Goal: Entertainment & Leisure: Browse casually

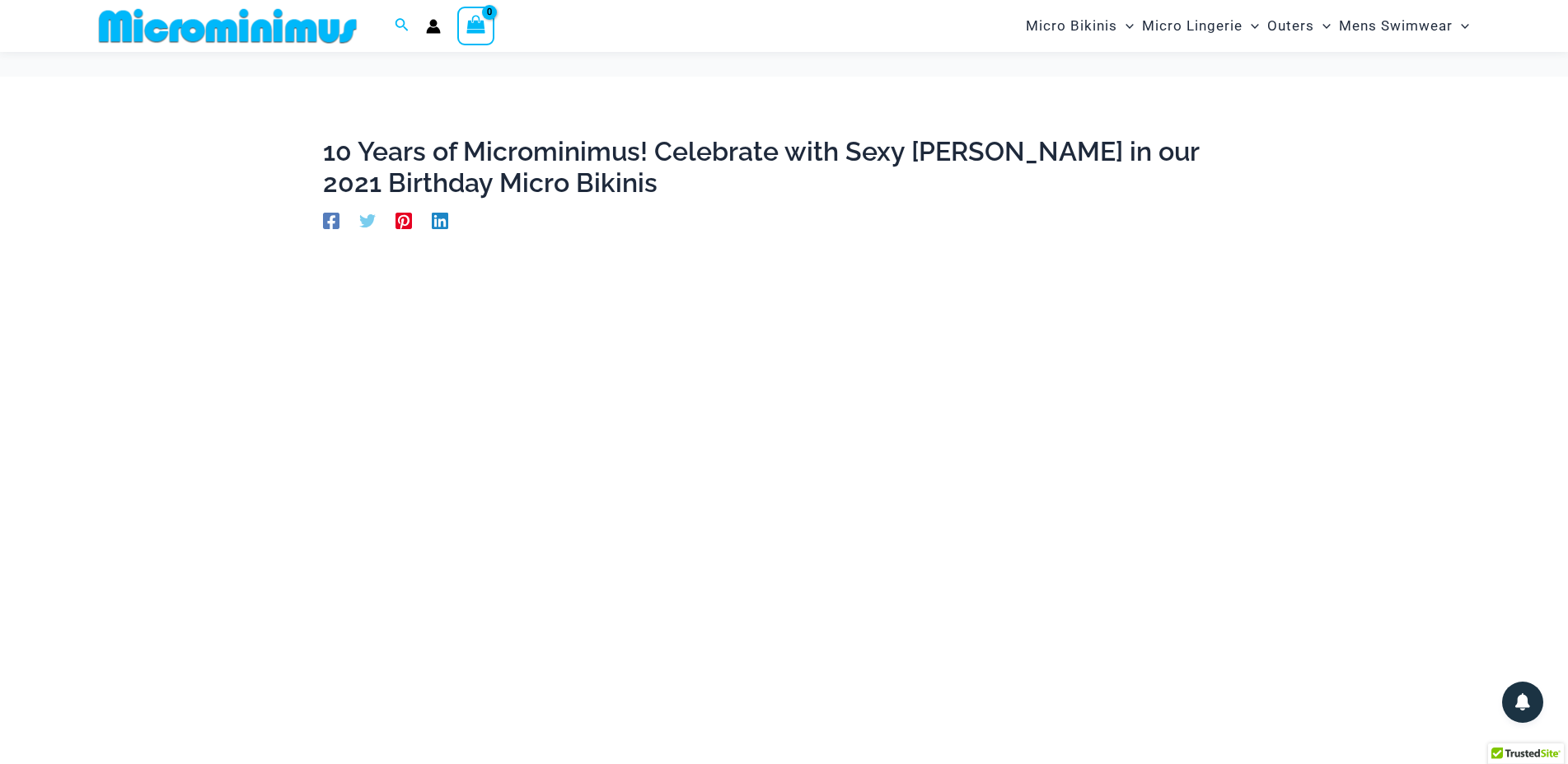
scroll to position [181, 0]
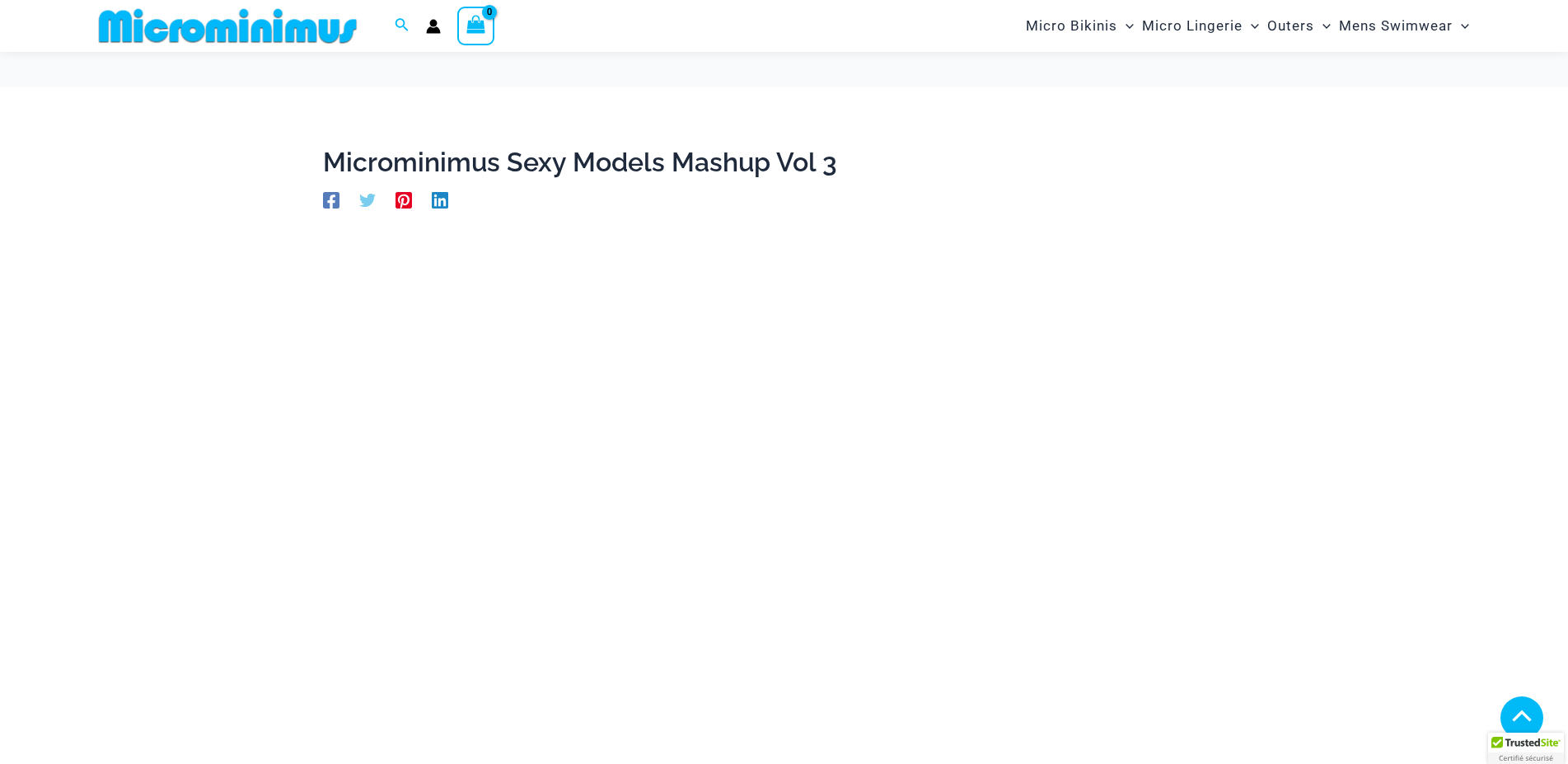
scroll to position [770, 0]
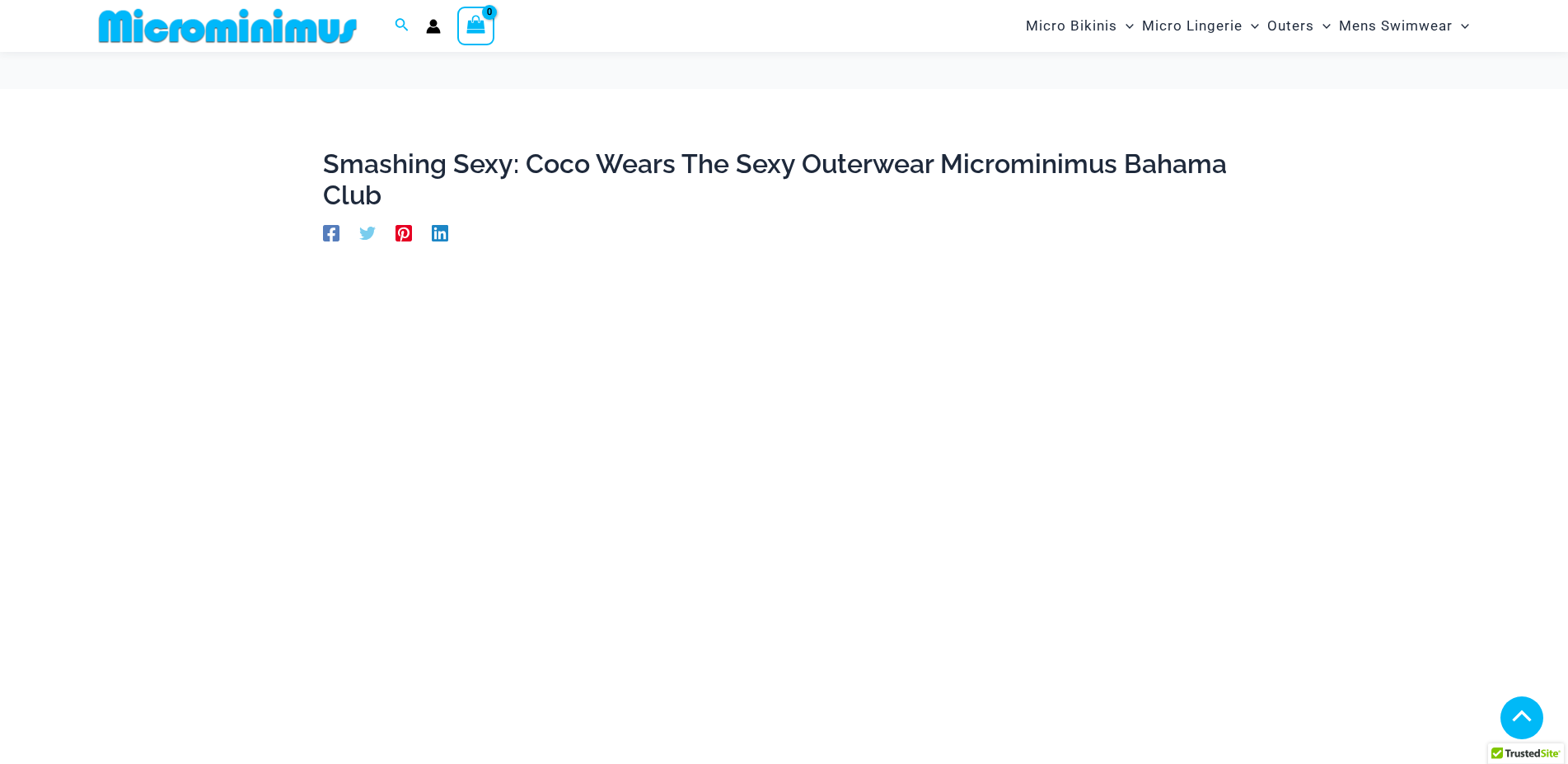
scroll to position [574, 0]
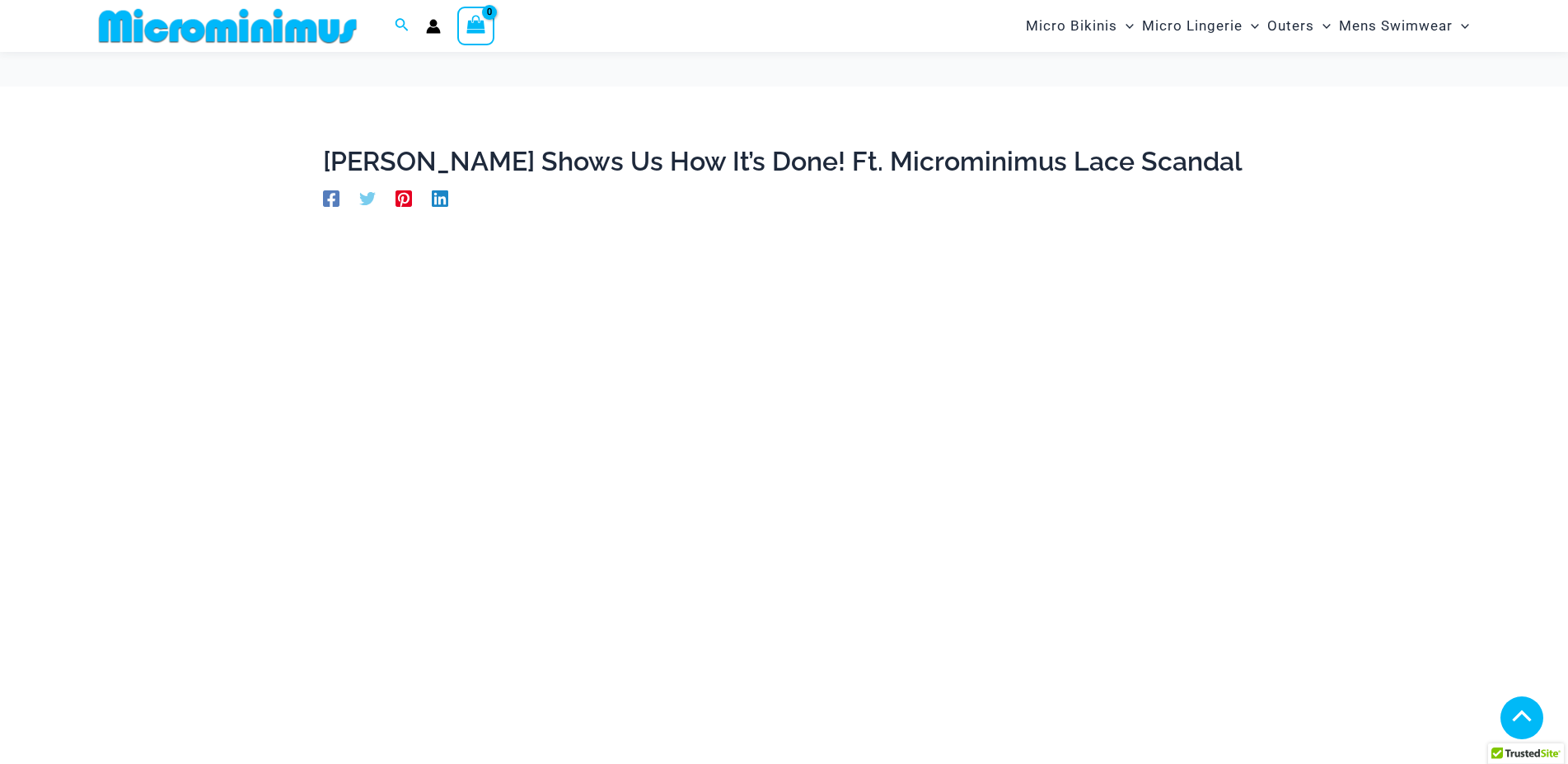
scroll to position [589, 0]
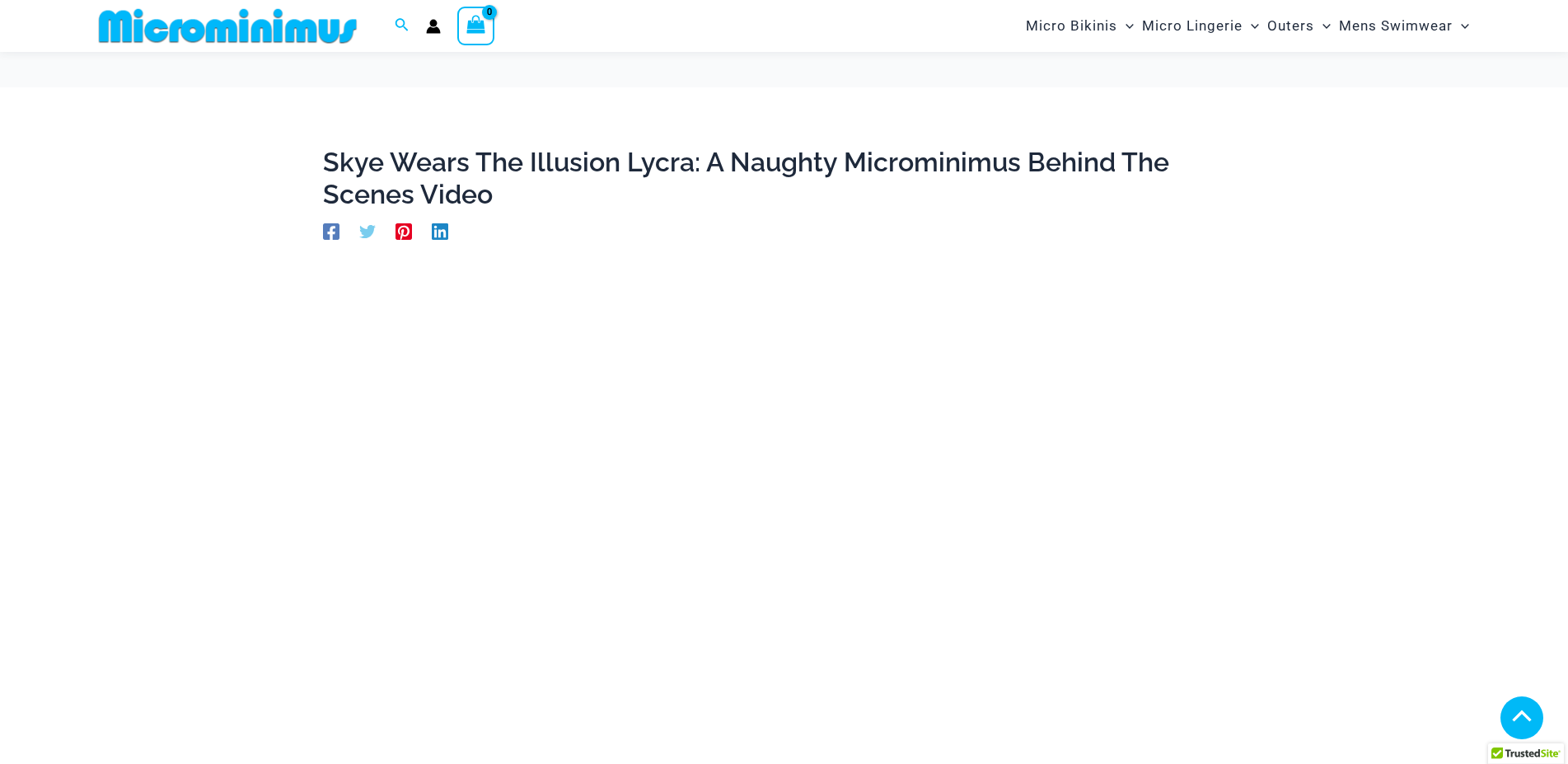
scroll to position [966, 0]
